Goal: Information Seeking & Learning: Find specific fact

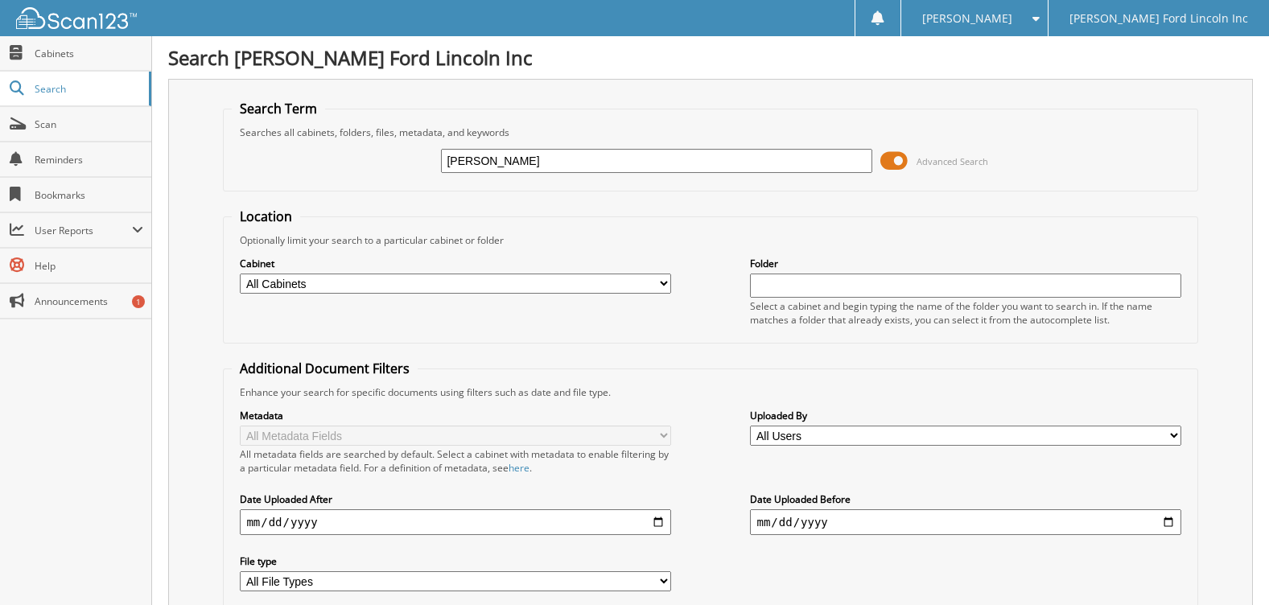
type input "[PERSON_NAME]"
drag, startPoint x: 545, startPoint y: 162, endPoint x: 265, endPoint y: 177, distance: 280.4
click at [265, 177] on div "[PERSON_NAME] Advanced Search" at bounding box center [710, 160] width 957 height 43
type input "MP2453"
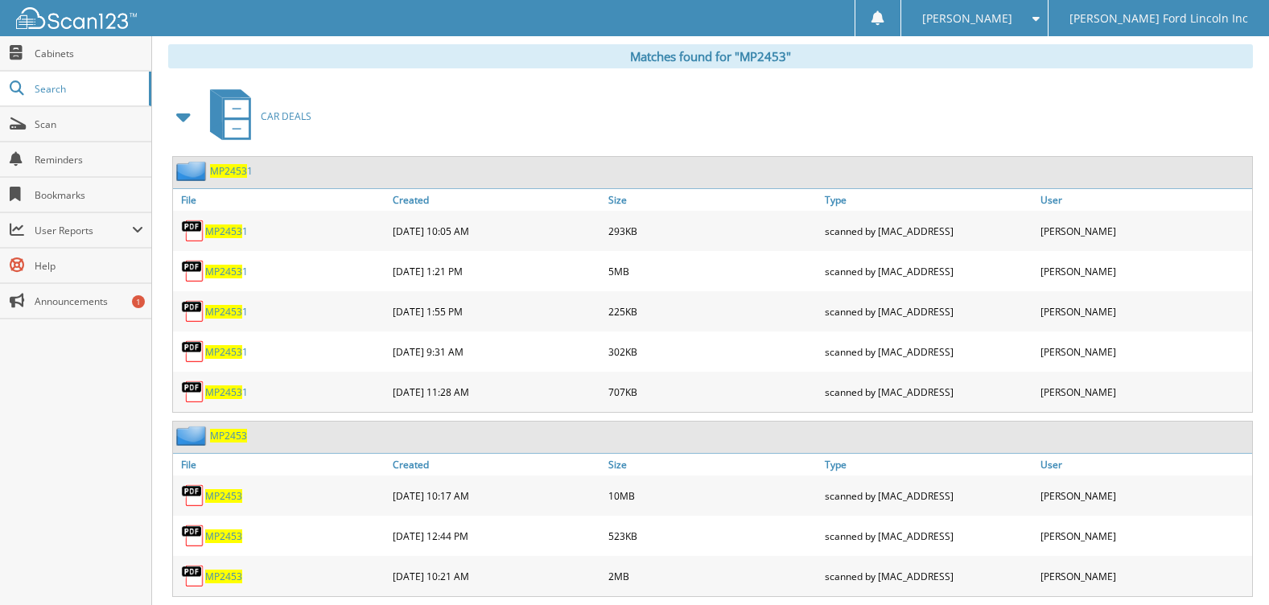
scroll to position [878, 0]
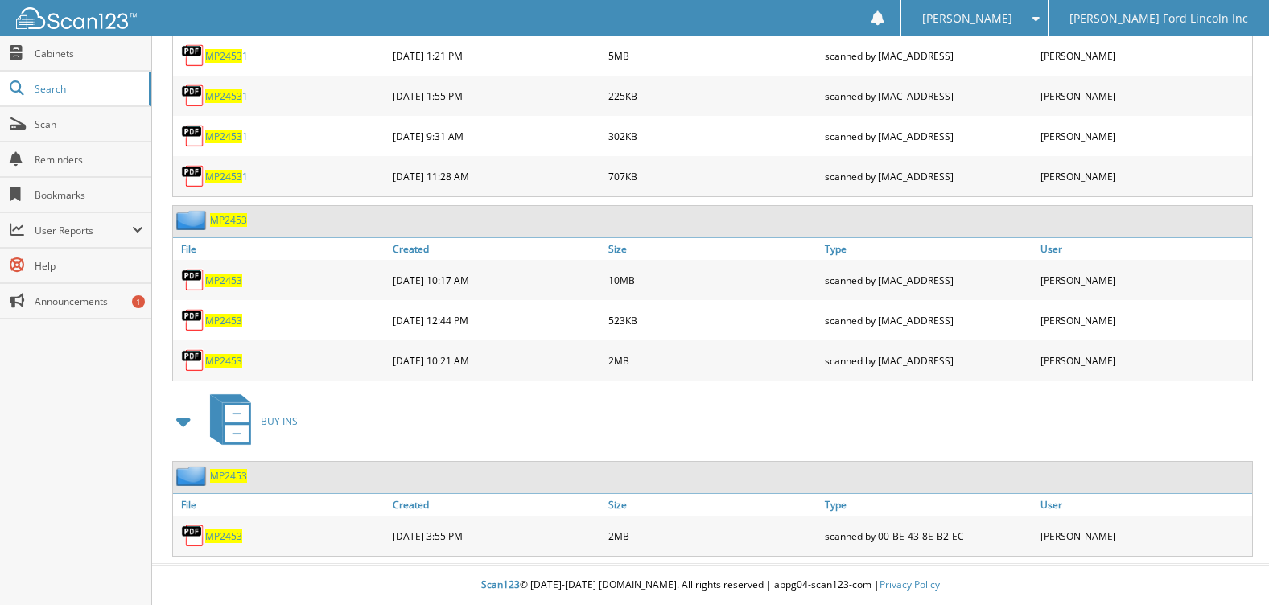
click at [219, 316] on span "MP2453" at bounding box center [223, 321] width 37 height 14
click at [217, 358] on span "MP2453" at bounding box center [223, 361] width 37 height 14
click at [216, 278] on span "MP2453" at bounding box center [223, 281] width 37 height 14
